Goal: Information Seeking & Learning: Learn about a topic

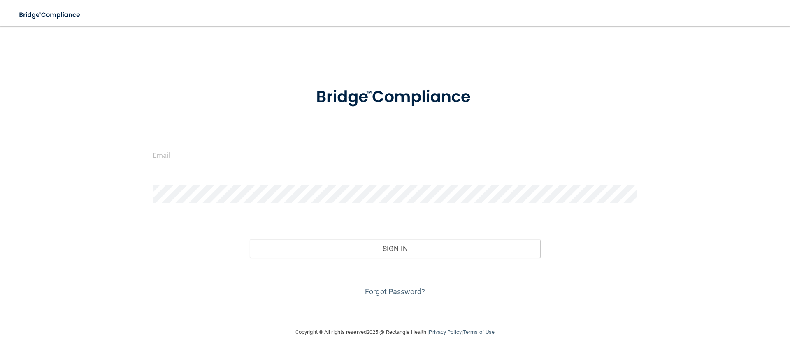
click at [188, 147] on input "email" at bounding box center [395, 155] width 485 height 19
type input "[EMAIL_ADDRESS][PERSON_NAME][DOMAIN_NAME]"
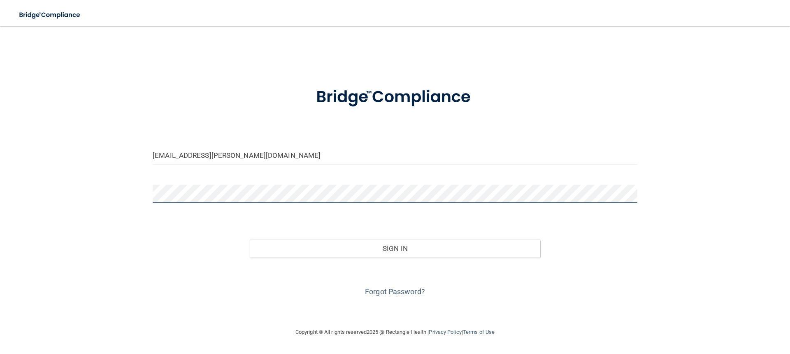
click at [250, 239] on button "Sign In" at bounding box center [395, 248] width 291 height 18
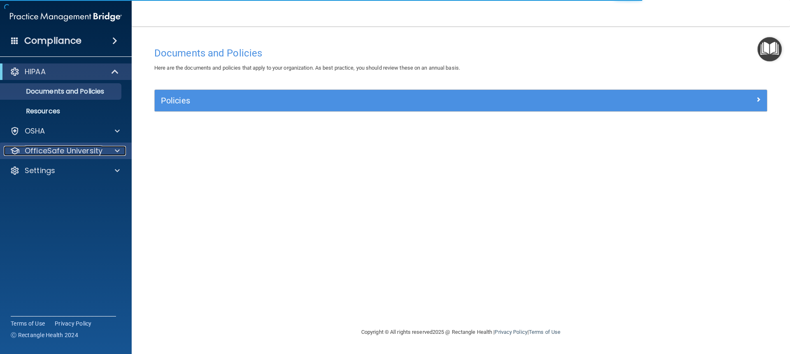
click at [106, 146] on div at bounding box center [116, 151] width 21 height 10
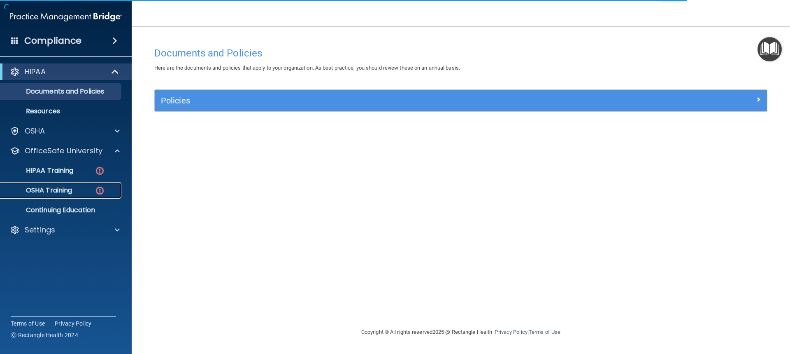
click at [75, 191] on div "OSHA Training" at bounding box center [61, 190] width 112 height 8
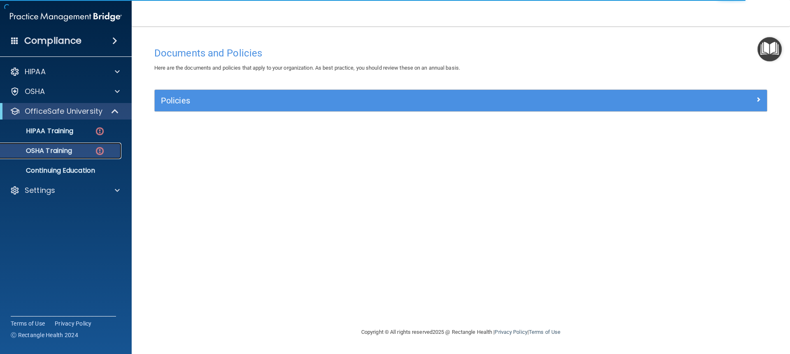
click at [98, 147] on img at bounding box center [100, 151] width 10 height 10
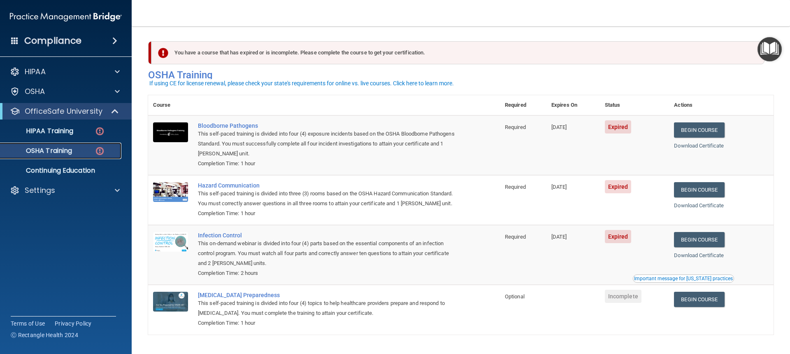
scroll to position [35, 0]
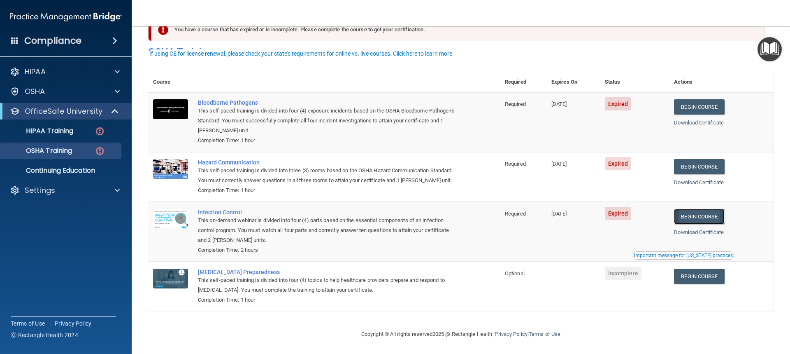
click at [705, 212] on link "Begin Course" at bounding box center [699, 216] width 50 height 15
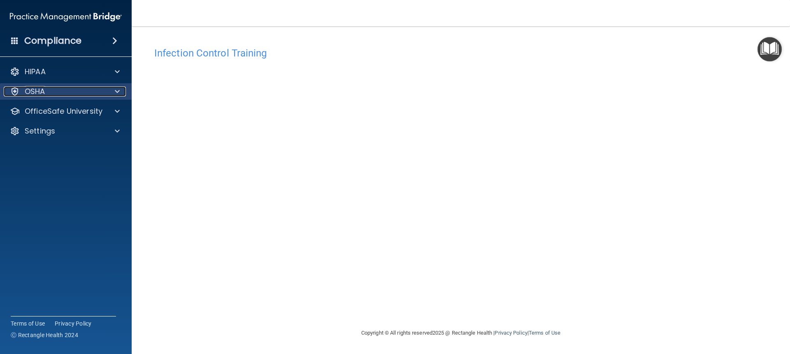
click at [97, 91] on div "OSHA" at bounding box center [55, 91] width 102 height 10
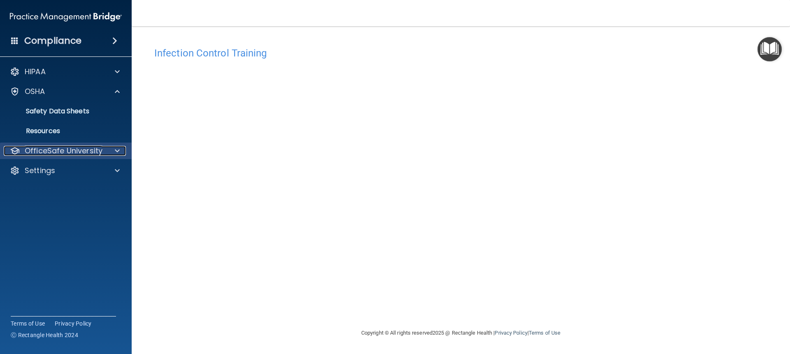
click at [91, 154] on p "OfficeSafe University" at bounding box center [64, 151] width 78 height 10
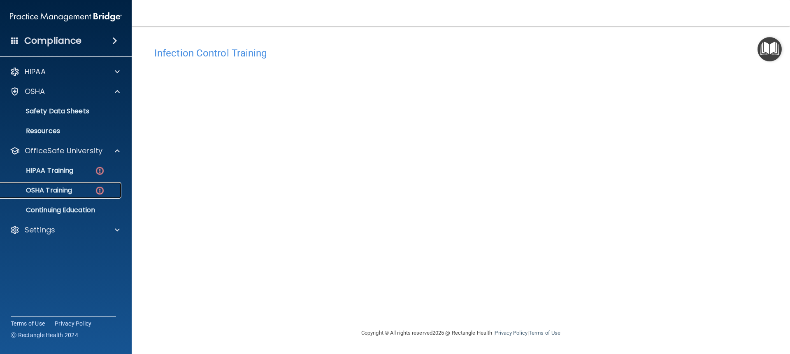
click at [82, 192] on div "OSHA Training" at bounding box center [61, 190] width 112 height 8
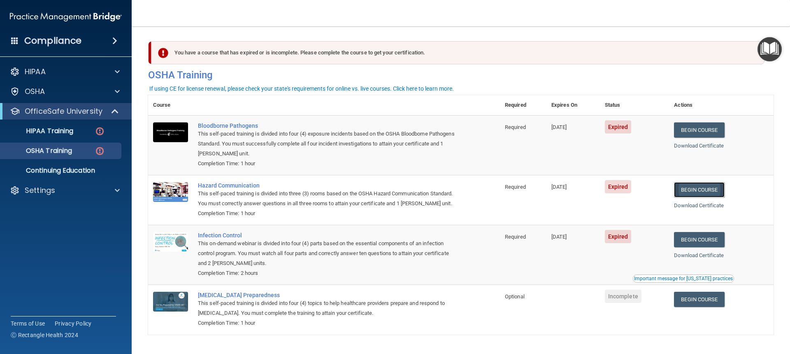
click at [694, 191] on link "Begin Course" at bounding box center [699, 189] width 50 height 15
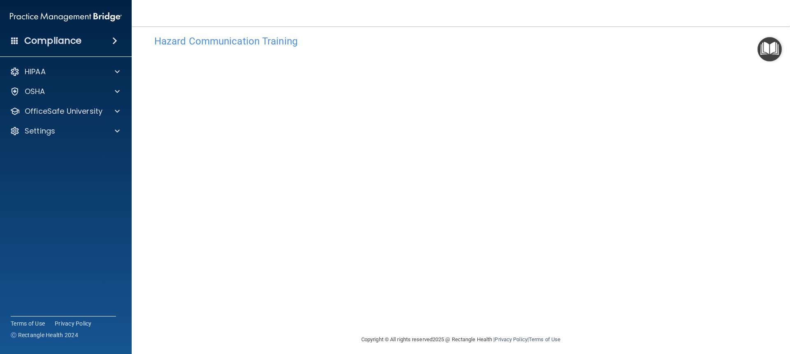
scroll to position [17, 0]
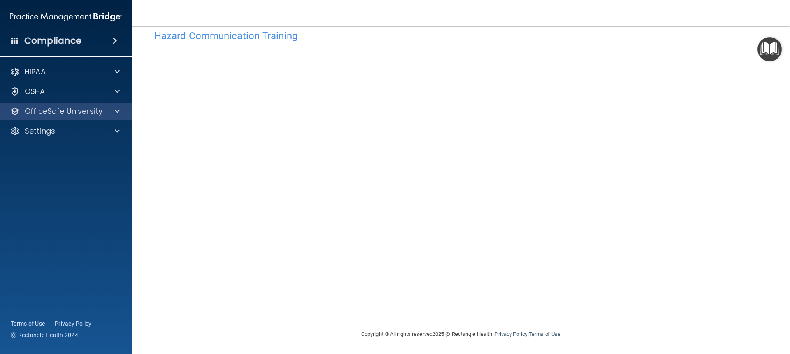
click at [82, 104] on div "OfficeSafe University" at bounding box center [66, 111] width 132 height 16
click at [119, 109] on span at bounding box center [117, 111] width 5 height 10
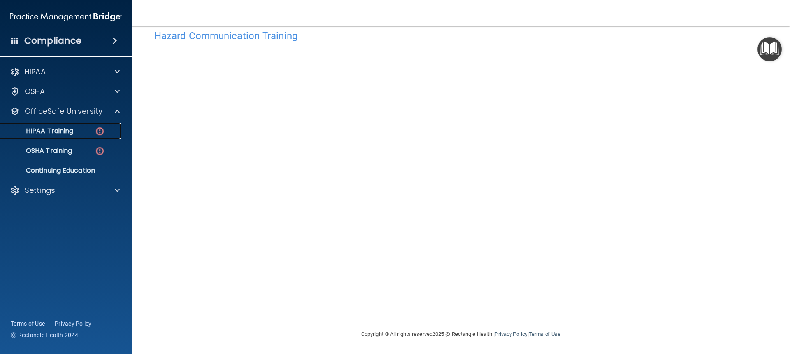
click at [58, 139] on link "HIPAA Training" at bounding box center [57, 131] width 130 height 16
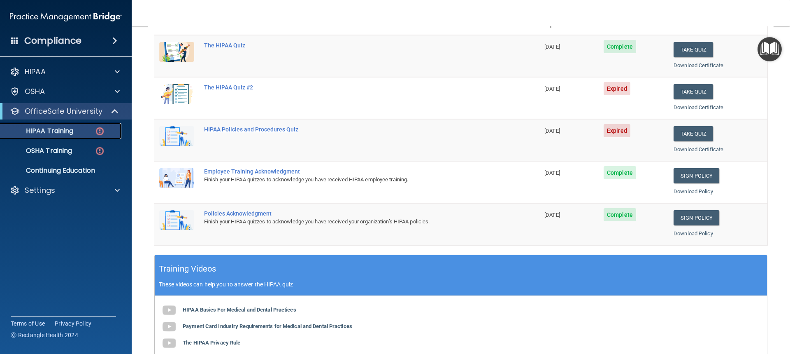
scroll to position [61, 0]
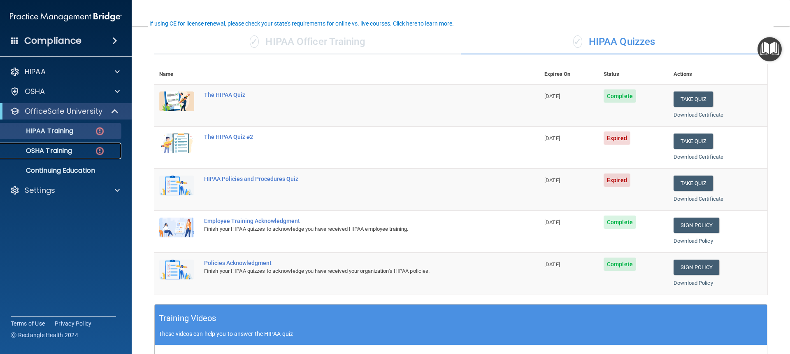
click at [74, 152] on div "OSHA Training" at bounding box center [61, 151] width 112 height 8
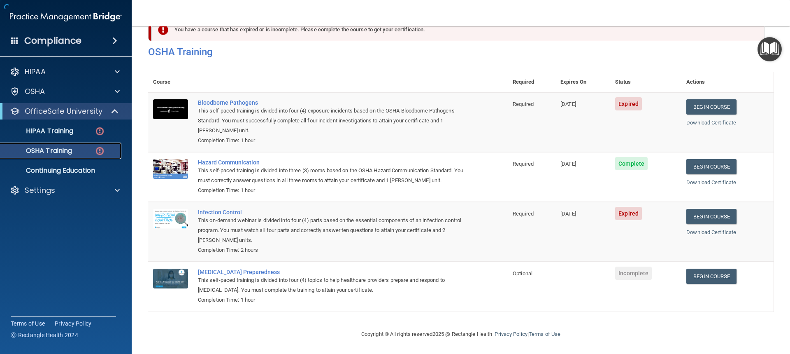
scroll to position [35, 0]
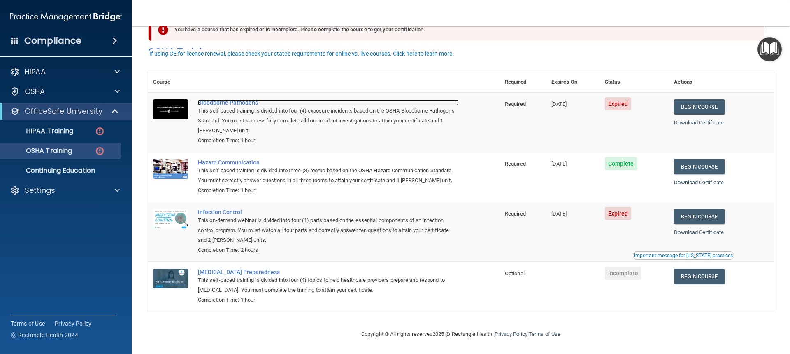
click at [221, 99] on div "Bloodborne Pathogens" at bounding box center [328, 102] width 261 height 7
